Goal: Obtain resource: Download file/media

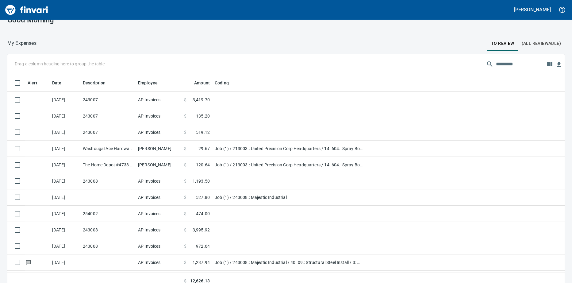
scroll to position [18, 0]
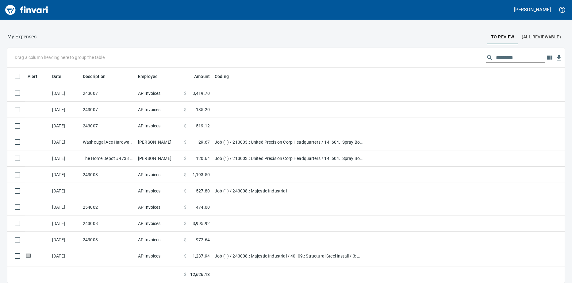
click at [117, 188] on td at bounding box center [107, 191] width 55 height 16
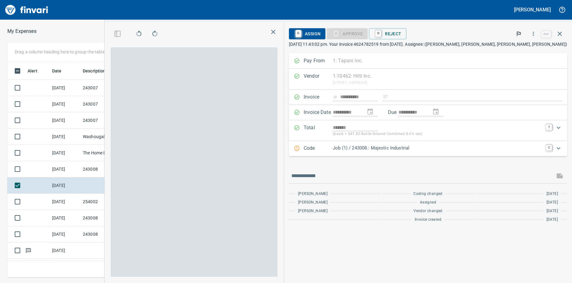
scroll to position [211, 400]
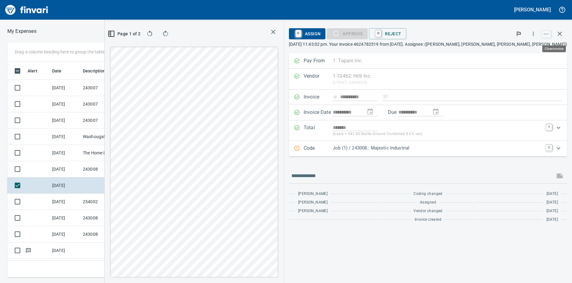
click at [563, 35] on icon "button" at bounding box center [559, 33] width 7 height 7
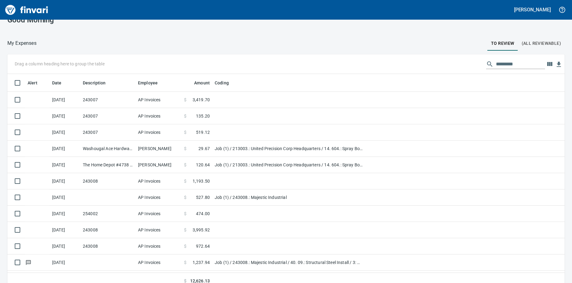
scroll to position [18, 0]
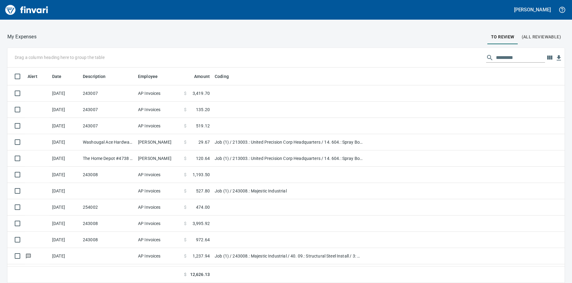
click at [114, 224] on td "243008" at bounding box center [107, 223] width 55 height 16
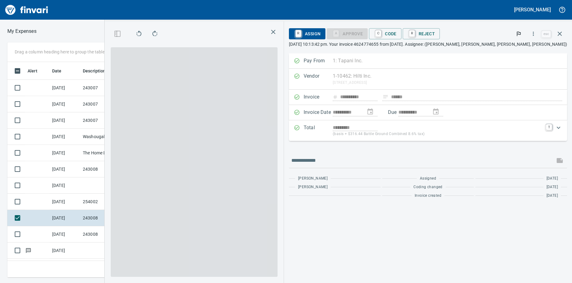
scroll to position [211, 400]
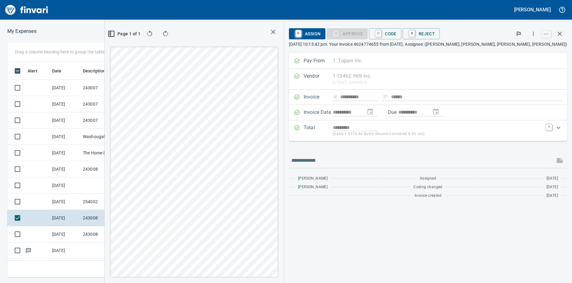
click at [86, 232] on td "243008" at bounding box center [107, 234] width 55 height 16
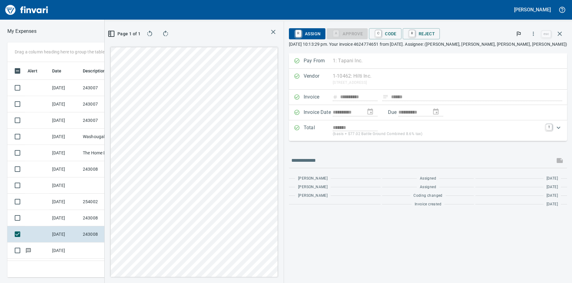
click at [100, 217] on td "243008" at bounding box center [107, 218] width 55 height 16
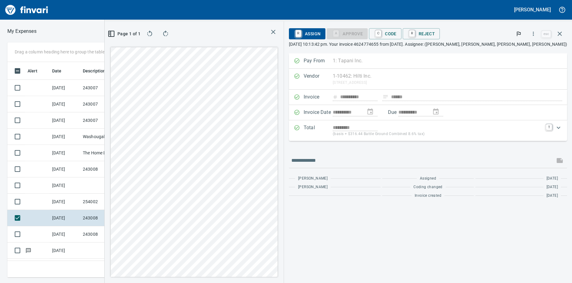
click at [99, 203] on td "254002" at bounding box center [107, 202] width 55 height 16
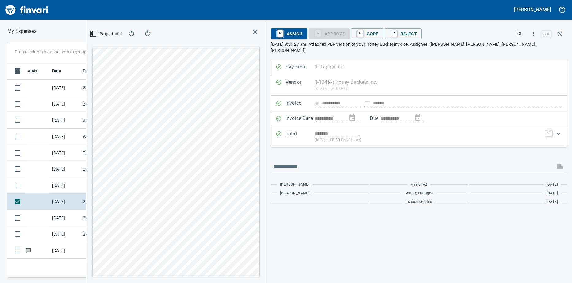
click at [99, 189] on td at bounding box center [107, 185] width 55 height 16
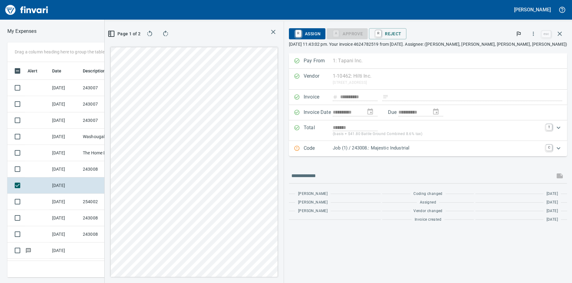
click at [97, 244] on td at bounding box center [107, 250] width 55 height 16
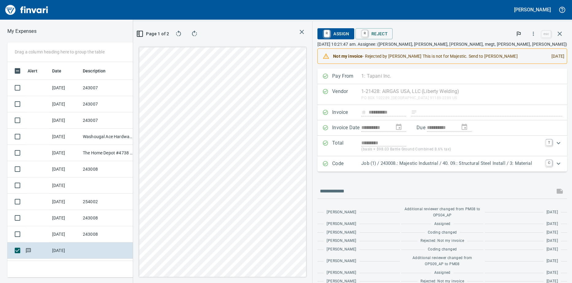
click at [84, 236] on td "243008" at bounding box center [107, 234] width 55 height 16
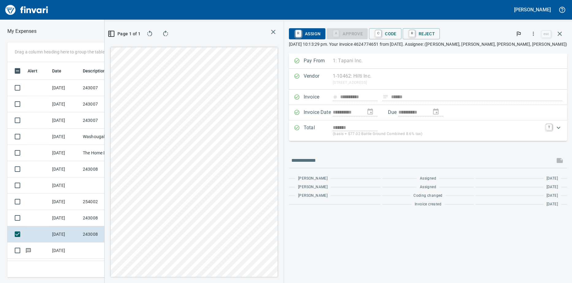
click at [80, 218] on td "243008" at bounding box center [107, 218] width 55 height 16
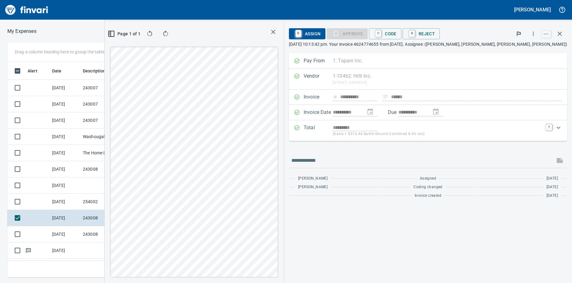
click at [81, 202] on td "254002" at bounding box center [107, 202] width 55 height 16
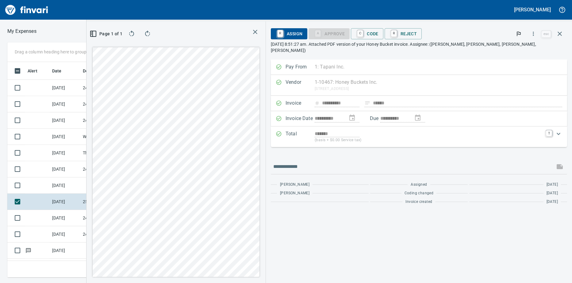
click at [92, 184] on td at bounding box center [107, 185] width 55 height 16
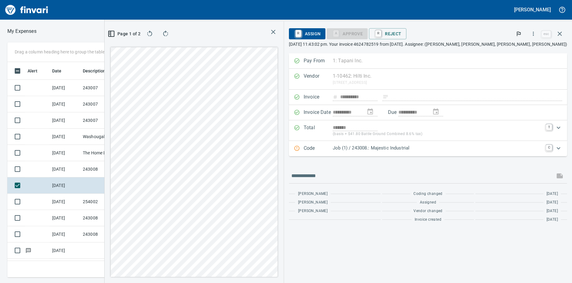
click at [93, 203] on td "254002" at bounding box center [107, 202] width 55 height 16
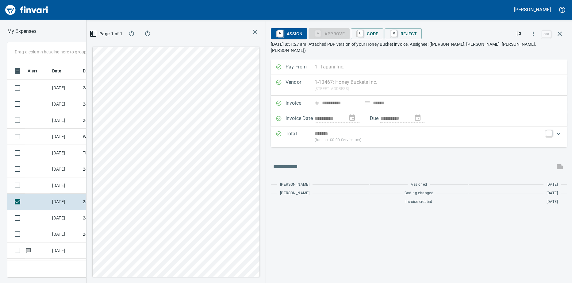
click at [92, 216] on td "243008" at bounding box center [107, 218] width 55 height 16
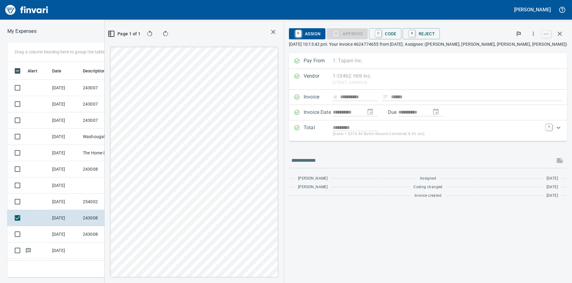
click at [94, 232] on td "243008" at bounding box center [107, 234] width 55 height 16
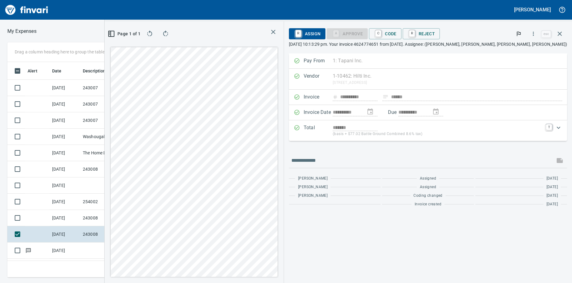
click at [88, 249] on td at bounding box center [107, 250] width 55 height 16
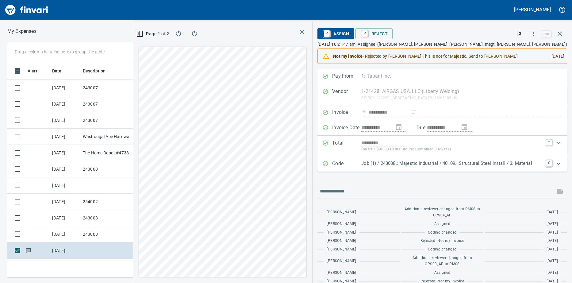
click at [555, 164] on icon "Expand" at bounding box center [558, 163] width 7 height 7
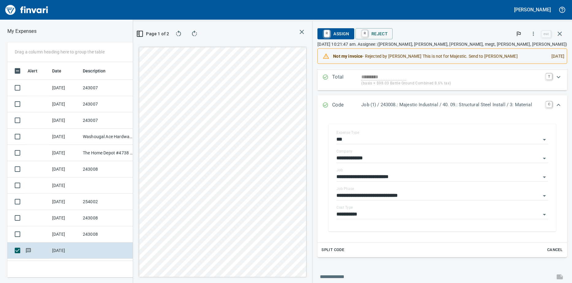
scroll to position [61, 0]
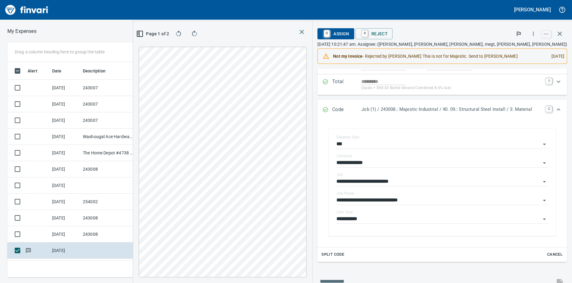
click at [541, 182] on icon "Open" at bounding box center [544, 181] width 7 height 7
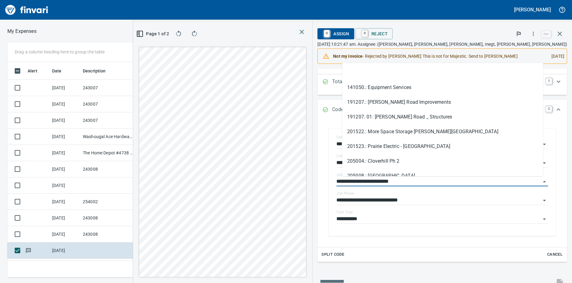
click at [534, 181] on input "**********" at bounding box center [439, 181] width 204 height 9
type input "*****"
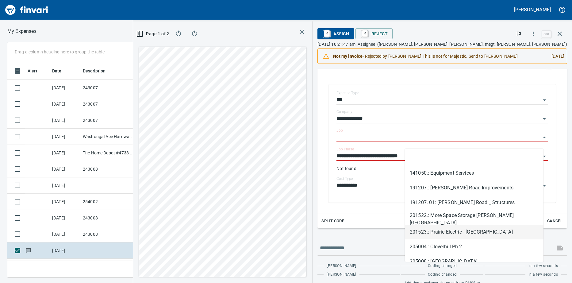
scroll to position [184, 0]
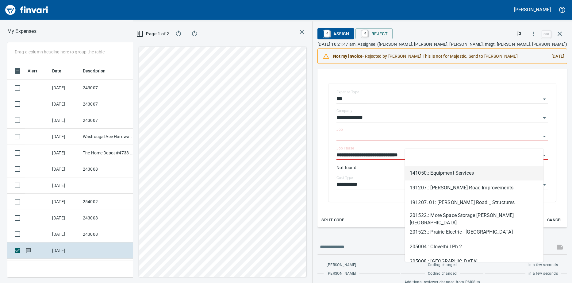
click at [553, 163] on div "**********" at bounding box center [443, 142] width 240 height 130
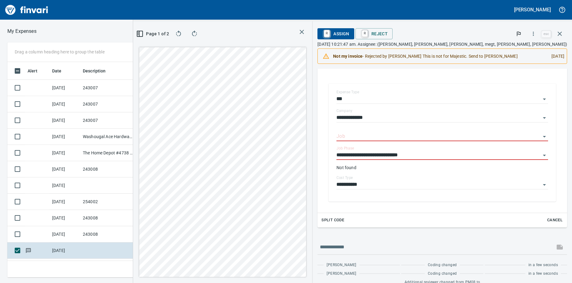
click at [543, 156] on icon "Open" at bounding box center [544, 156] width 3 height 2
click at [534, 160] on input "**********" at bounding box center [439, 155] width 204 height 9
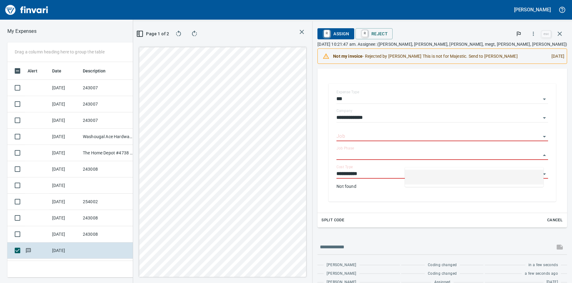
scroll to position [211, 400]
click at [556, 181] on div "**********" at bounding box center [443, 142] width 240 height 130
click at [543, 175] on icon "Open" at bounding box center [544, 174] width 3 height 2
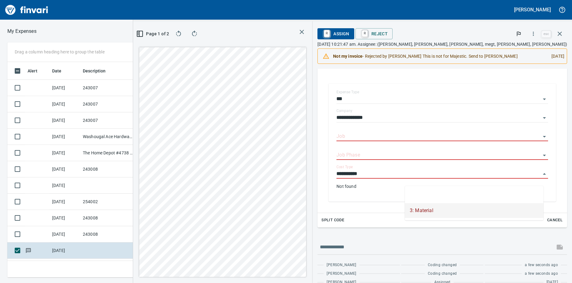
click at [533, 178] on input "**********" at bounding box center [439, 174] width 204 height 9
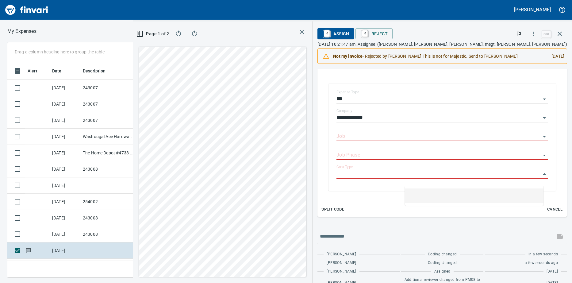
click at [554, 174] on div "**********" at bounding box center [443, 137] width 240 height 120
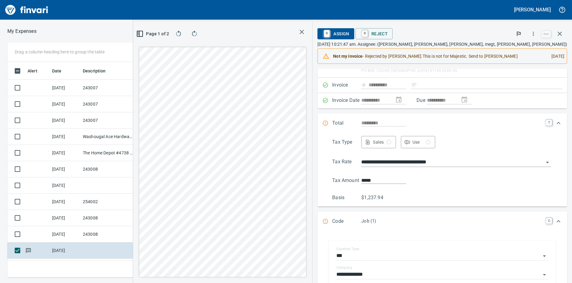
scroll to position [0, 0]
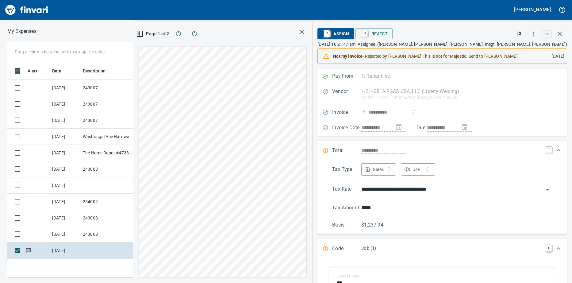
click at [95, 234] on td "243008" at bounding box center [107, 234] width 55 height 16
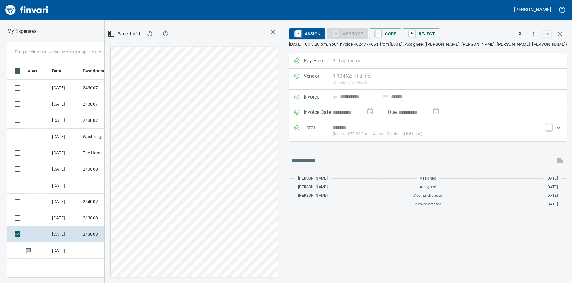
click at [104, 217] on td "243008" at bounding box center [107, 218] width 55 height 16
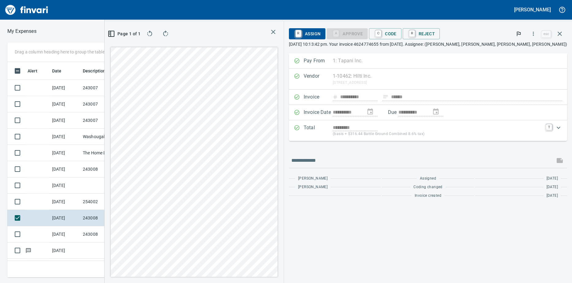
click at [110, 202] on td "254002" at bounding box center [107, 202] width 55 height 16
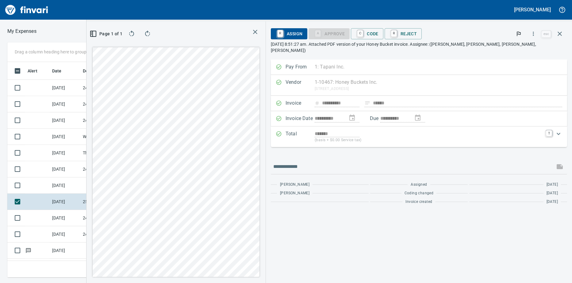
click at [110, 188] on td at bounding box center [107, 185] width 55 height 16
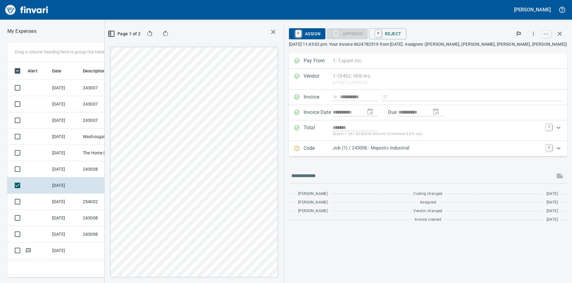
click at [111, 172] on td "243008" at bounding box center [107, 169] width 55 height 16
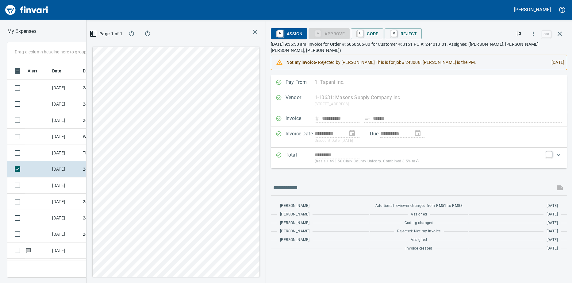
click at [81, 155] on td "The Home Depot #4738 [GEOGRAPHIC_DATA] [GEOGRAPHIC_DATA]" at bounding box center [107, 153] width 55 height 16
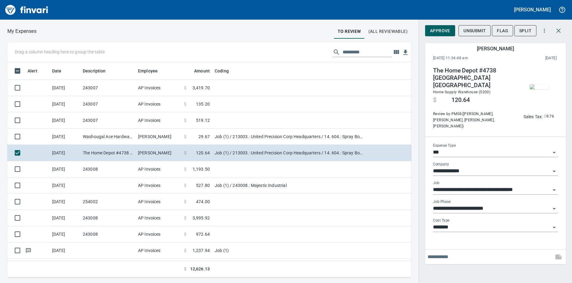
click at [89, 124] on td "243007" at bounding box center [107, 120] width 55 height 16
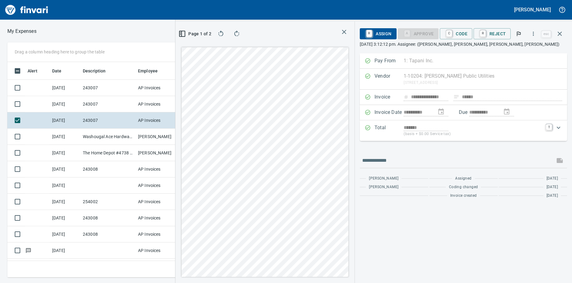
click at [90, 103] on td "243007" at bounding box center [107, 104] width 55 height 16
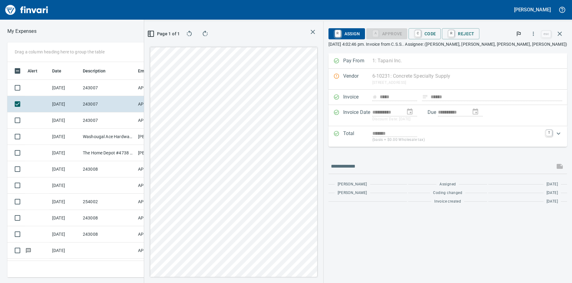
click at [90, 87] on td "243007" at bounding box center [107, 88] width 55 height 16
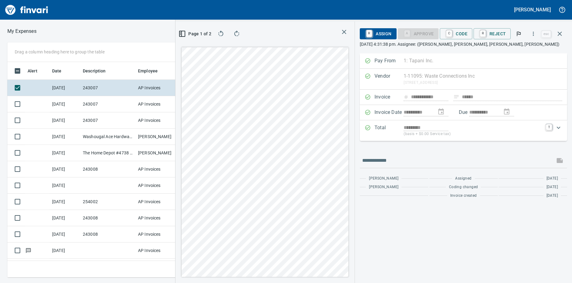
click at [104, 218] on td "243008" at bounding box center [107, 218] width 55 height 16
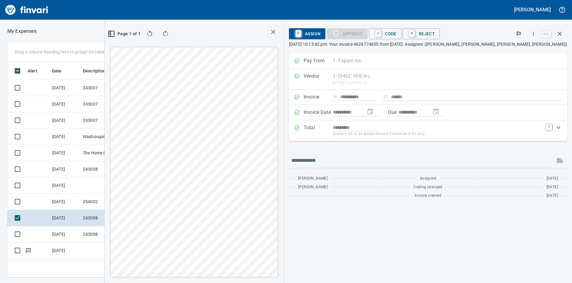
scroll to position [211, 400]
click at [536, 35] on icon "button" at bounding box center [534, 34] width 6 height 6
click at [524, 51] on span "Download" at bounding box center [532, 51] width 59 height 7
click at [95, 233] on td "243008" at bounding box center [107, 234] width 55 height 16
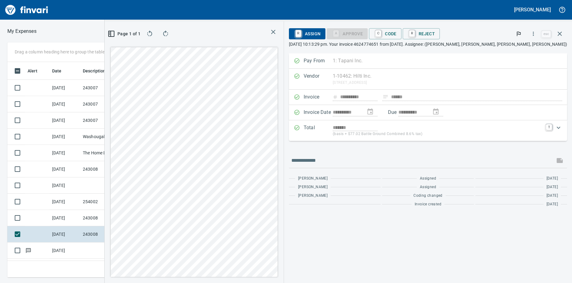
scroll to position [211, 400]
click at [533, 35] on icon "button" at bounding box center [534, 34] width 6 height 6
click at [528, 49] on span "Download" at bounding box center [532, 51] width 59 height 7
click at [95, 218] on td "243008" at bounding box center [107, 218] width 55 height 16
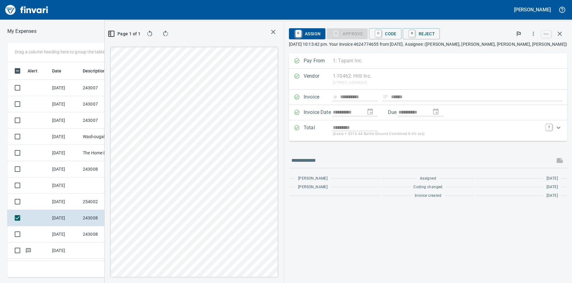
click at [108, 189] on td at bounding box center [107, 185] width 55 height 16
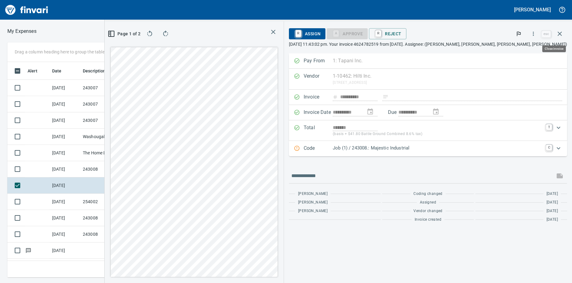
scroll to position [211, 400]
click at [534, 33] on icon "button" at bounding box center [533, 34] width 1 height 4
click at [518, 52] on span "Download" at bounding box center [532, 51] width 59 height 7
click at [112, 250] on td at bounding box center [107, 250] width 55 height 16
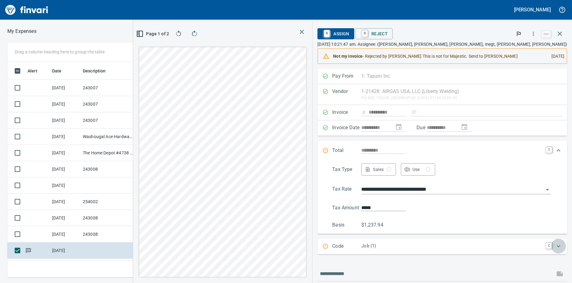
click at [555, 250] on icon "Expand" at bounding box center [558, 245] width 7 height 7
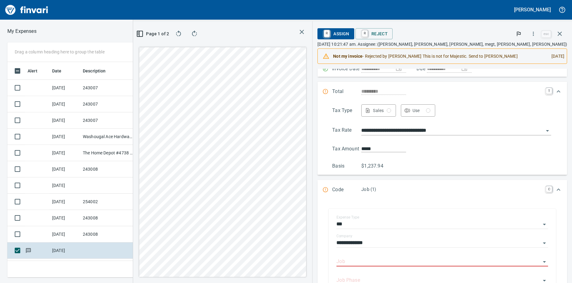
scroll to position [61, 0]
